Goal: Navigation & Orientation: Find specific page/section

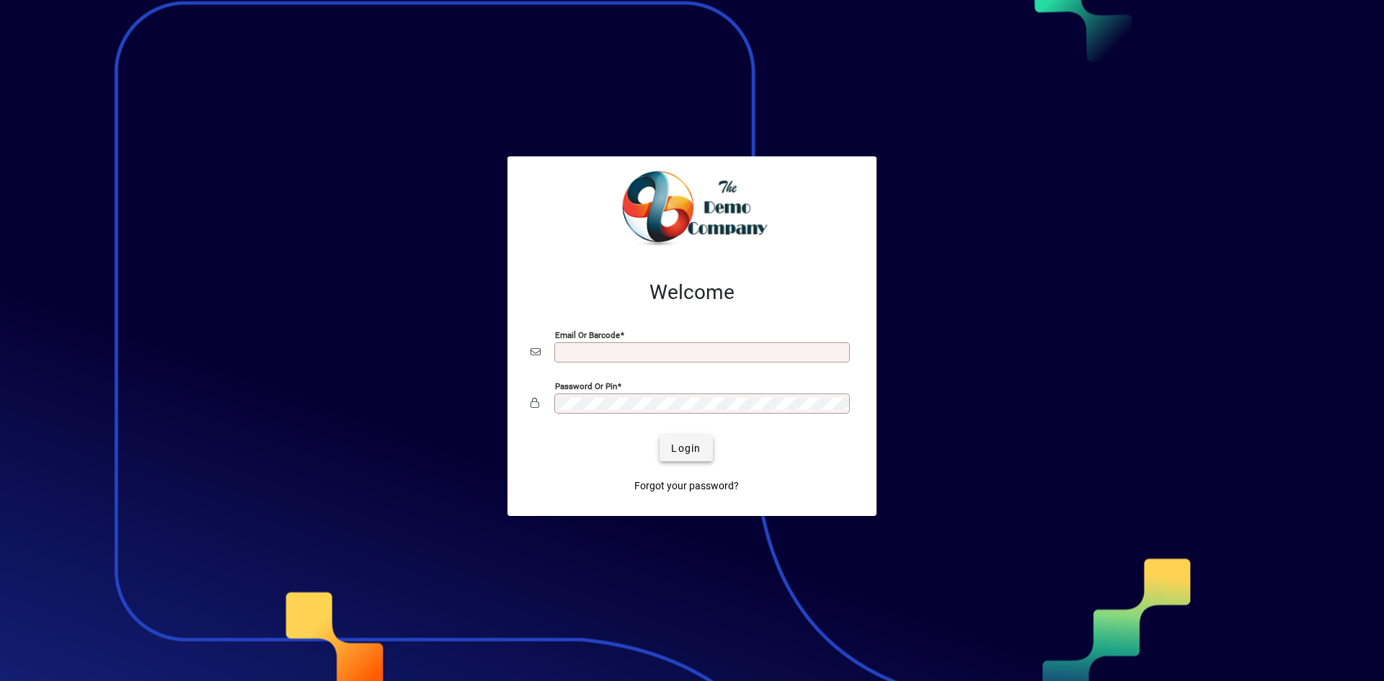
type input "**********"
click at [685, 441] on span "Login" at bounding box center [686, 448] width 30 height 15
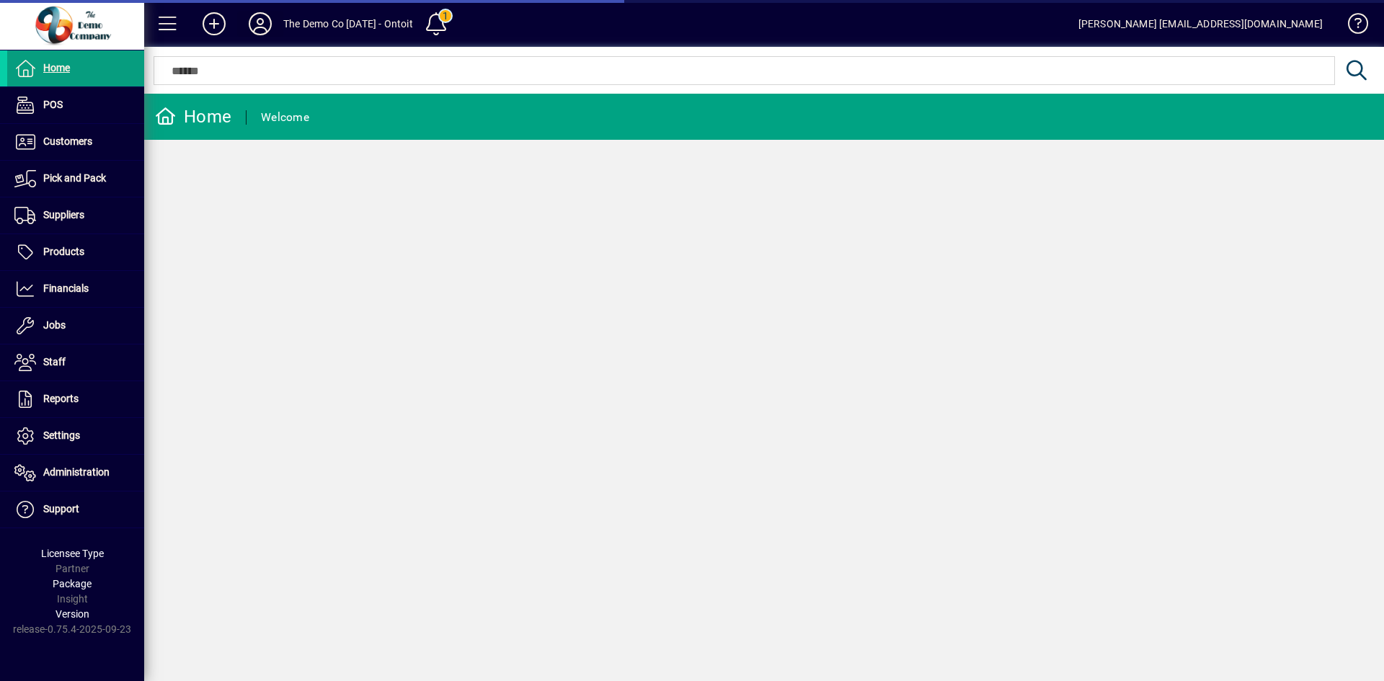
click at [254, 16] on icon at bounding box center [260, 23] width 29 height 23
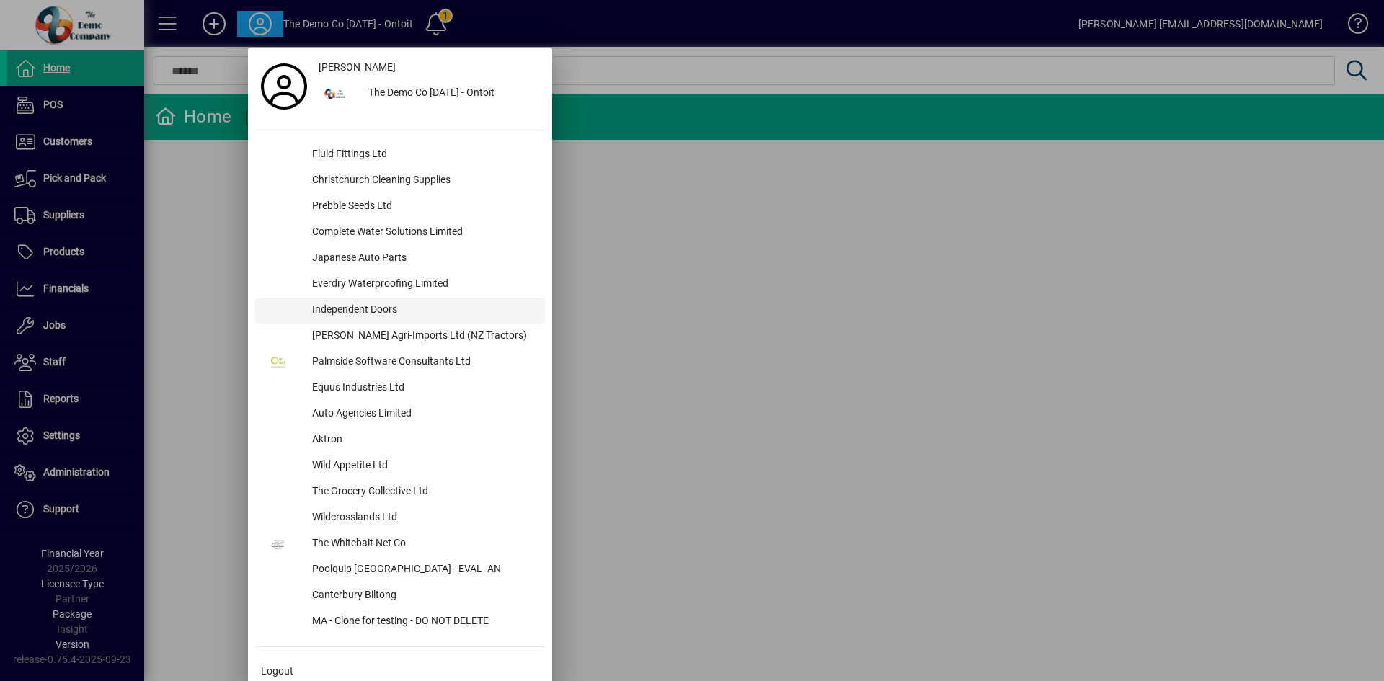
click at [378, 306] on div "Independent Doors" at bounding box center [422, 311] width 244 height 26
